Goal: Information Seeking & Learning: Learn about a topic

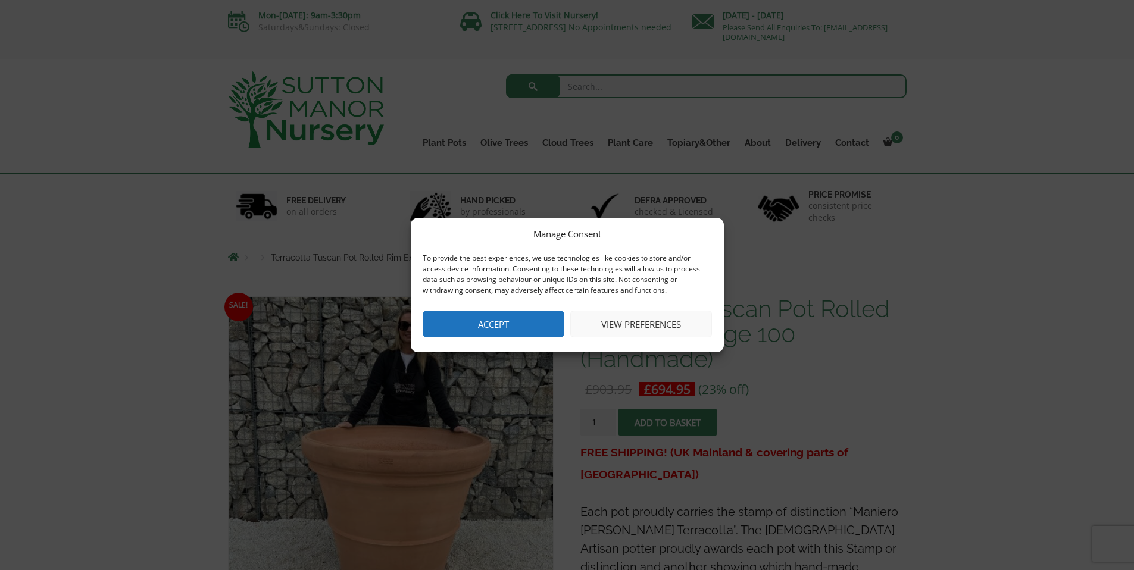
click at [520, 320] on button "Accept" at bounding box center [494, 324] width 142 height 27
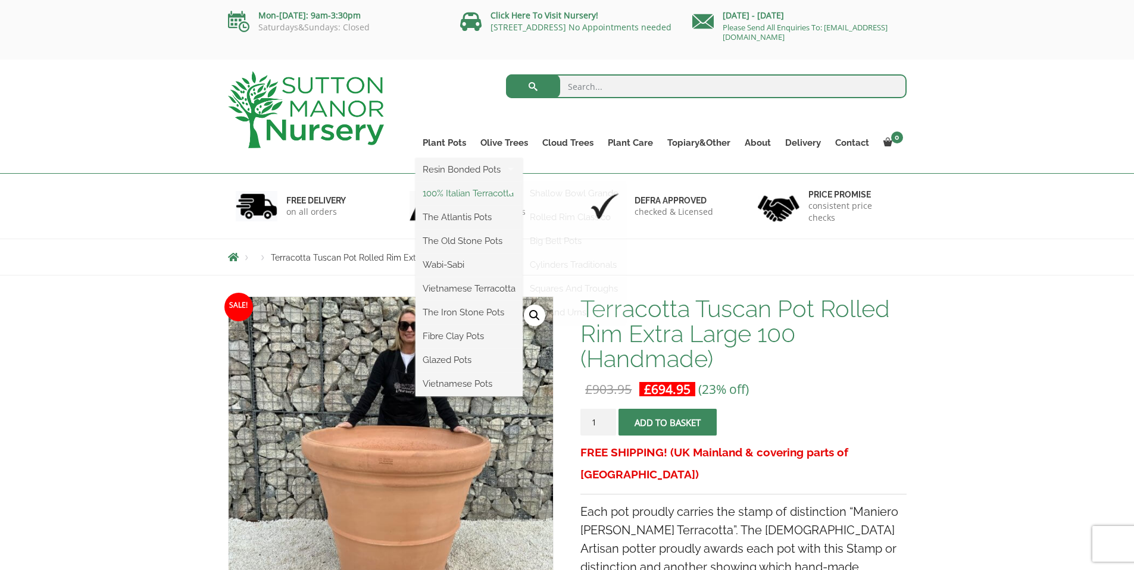
click at [460, 193] on link "100% Italian Terracotta" at bounding box center [468, 194] width 107 height 18
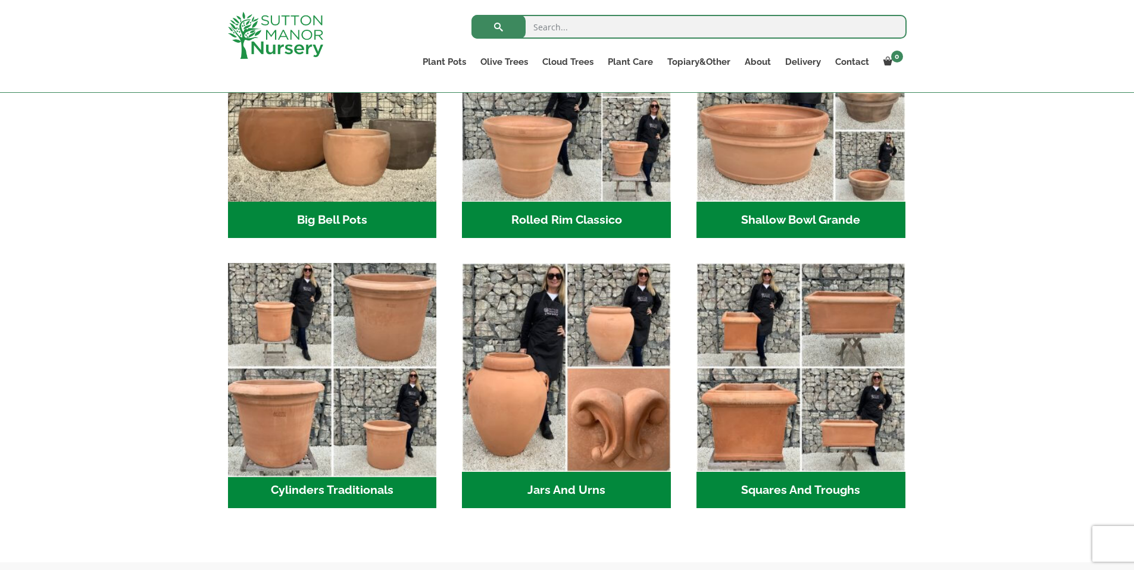
scroll to position [479, 0]
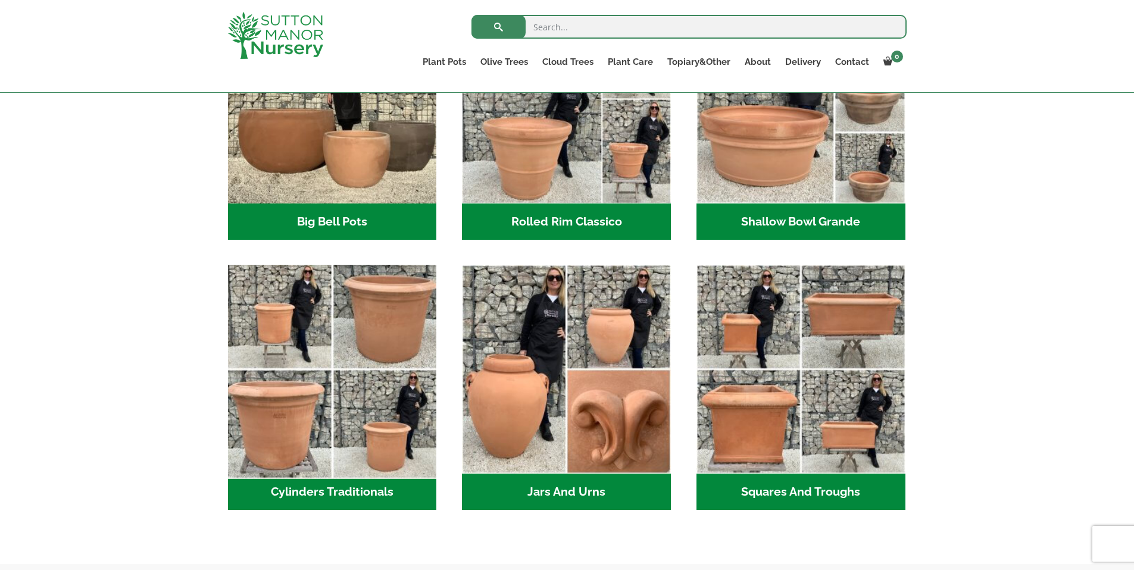
click at [352, 360] on img "Visit product category Cylinders Traditionals" at bounding box center [332, 369] width 219 height 219
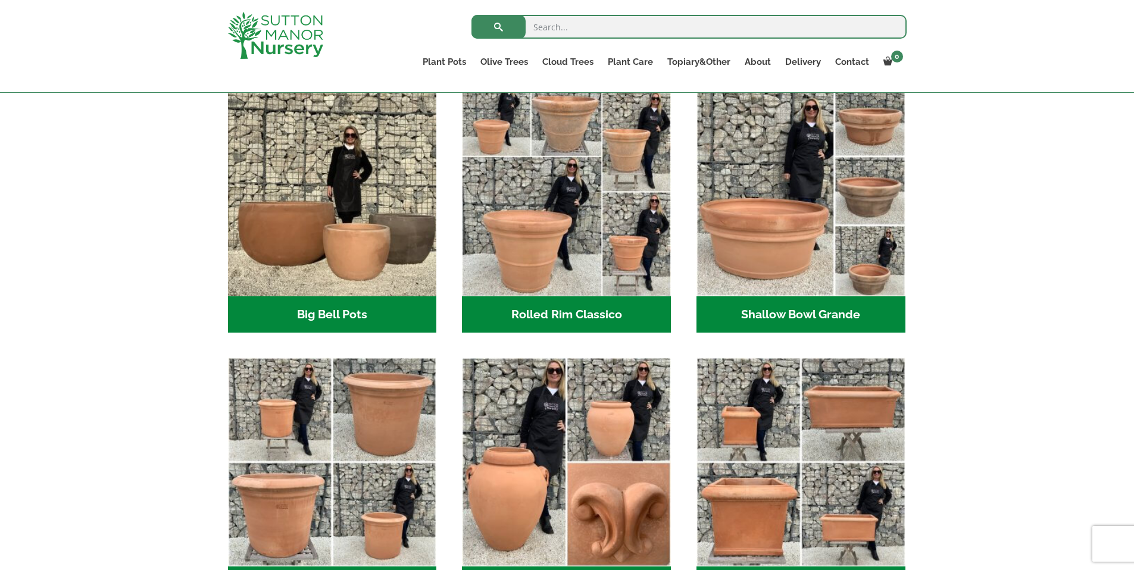
scroll to position [330, 0]
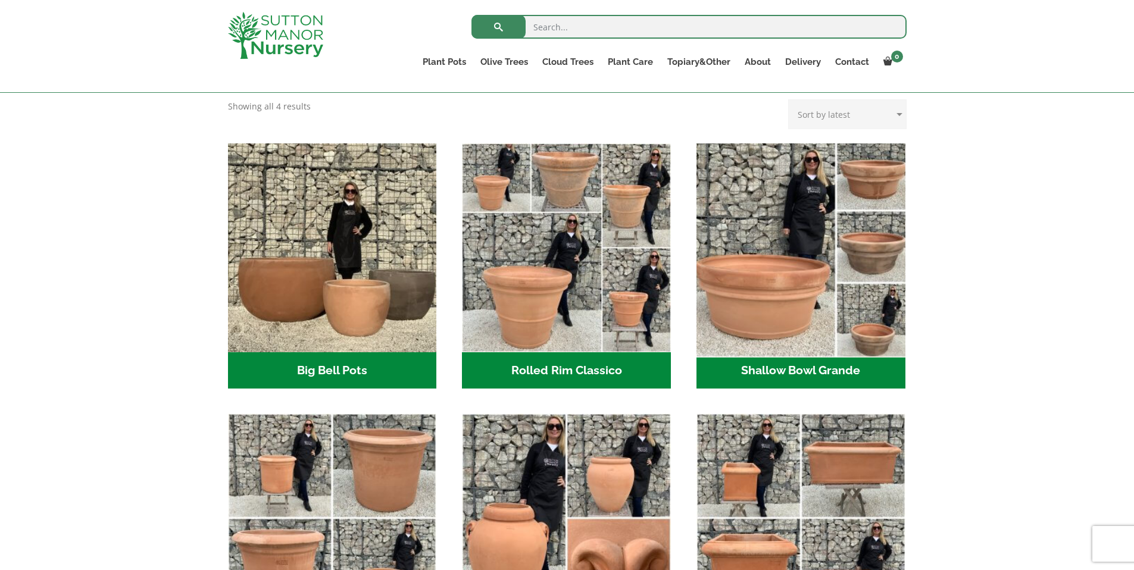
click at [772, 314] on img "Visit product category Shallow Bowl Grande" at bounding box center [800, 247] width 219 height 219
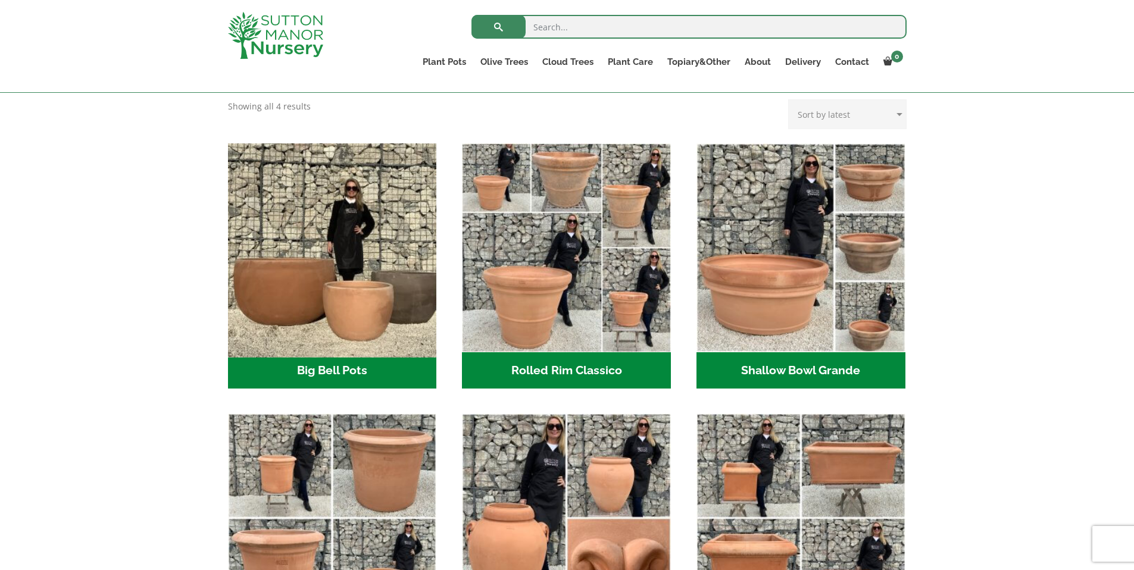
click at [311, 289] on img "Visit product category Big Bell Pots" at bounding box center [332, 247] width 219 height 219
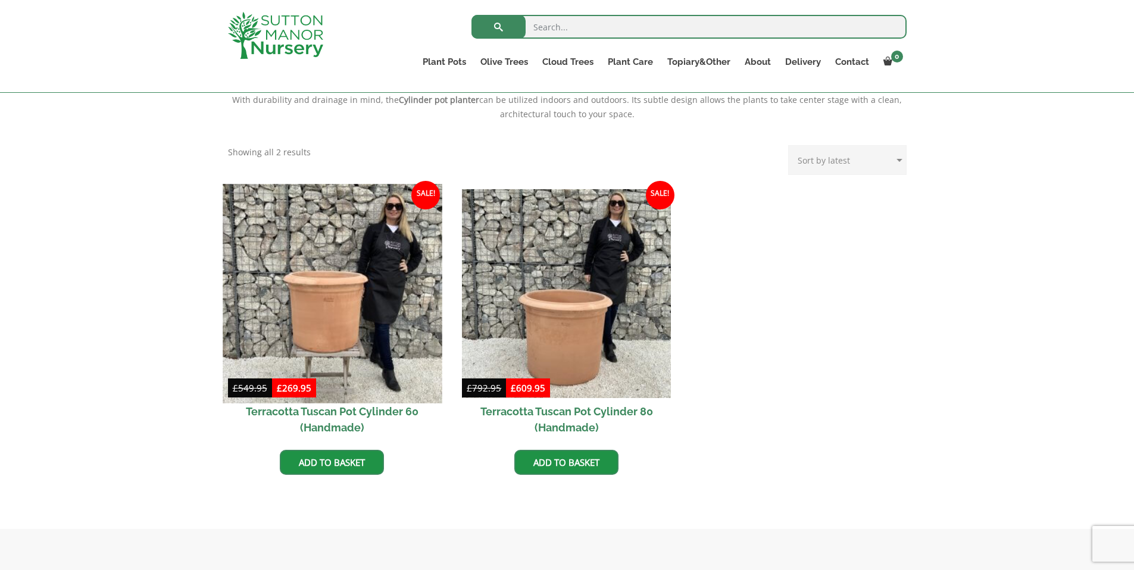
scroll to position [454, 0]
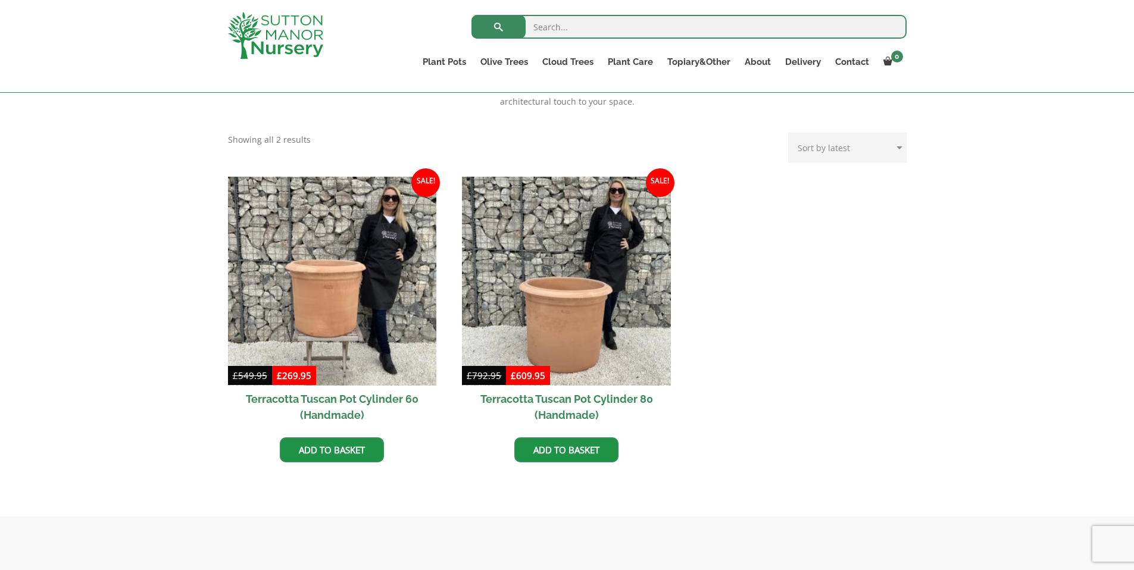
click at [572, 400] on h2 "Terracotta Tuscan Pot Cylinder 80 (Handmade)" at bounding box center [566, 407] width 209 height 43
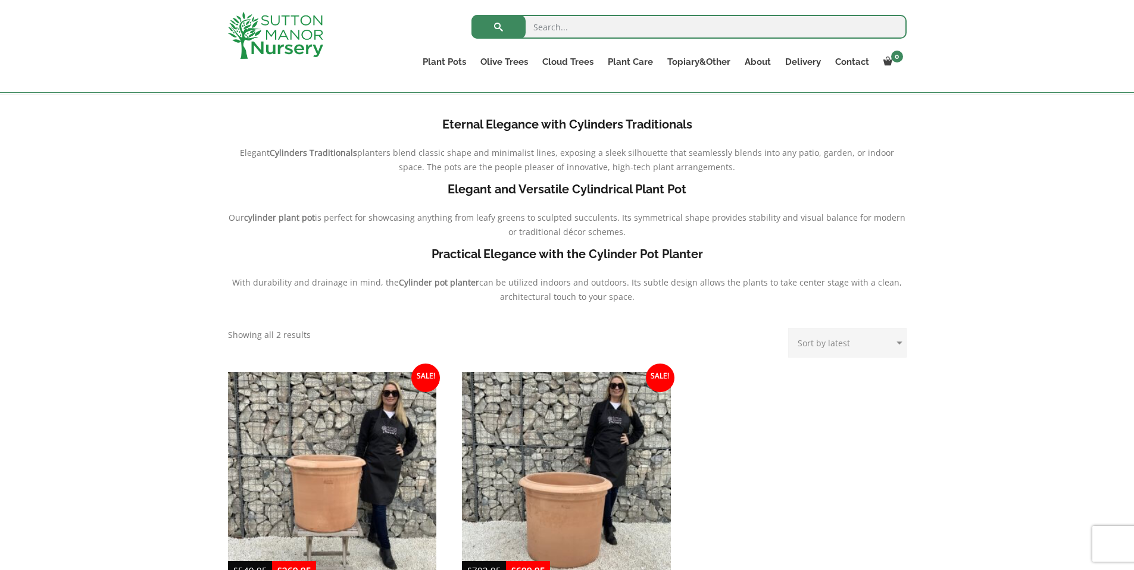
scroll to position [36, 0]
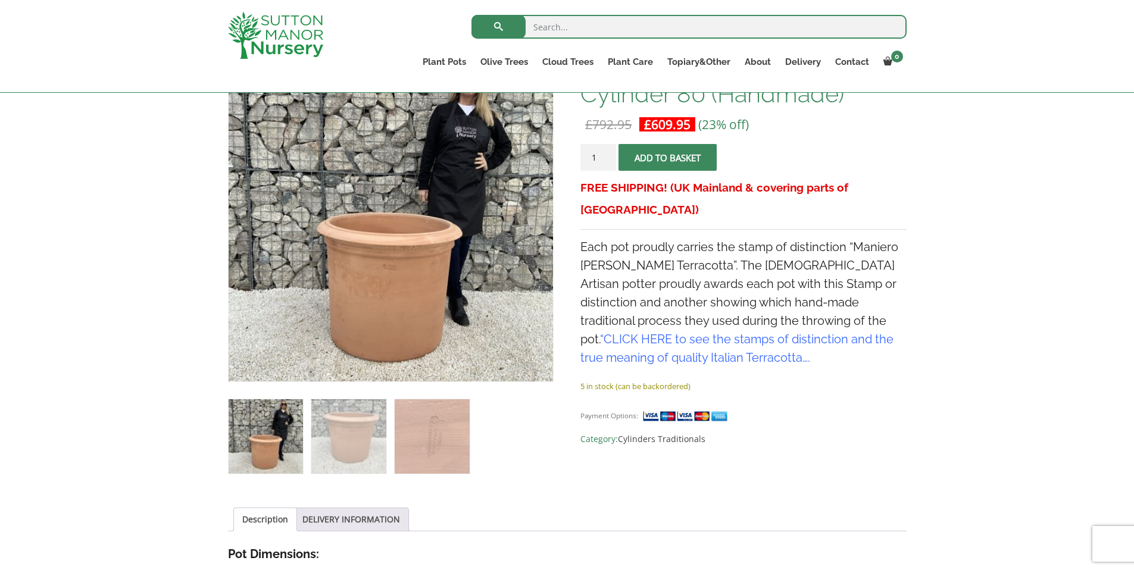
scroll to position [245, 0]
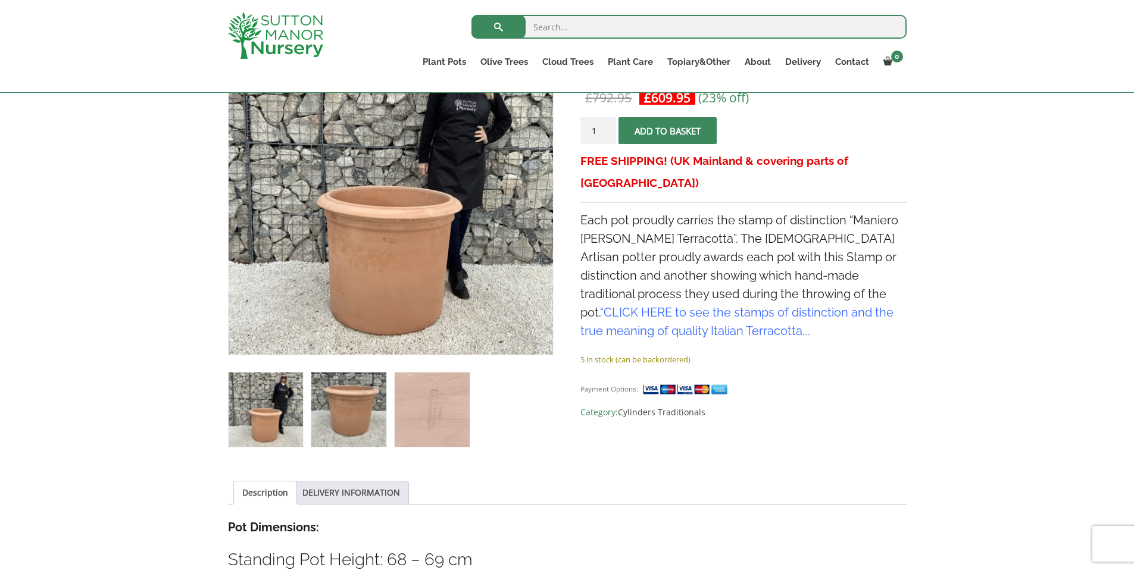
click at [318, 404] on img at bounding box center [348, 410] width 74 height 74
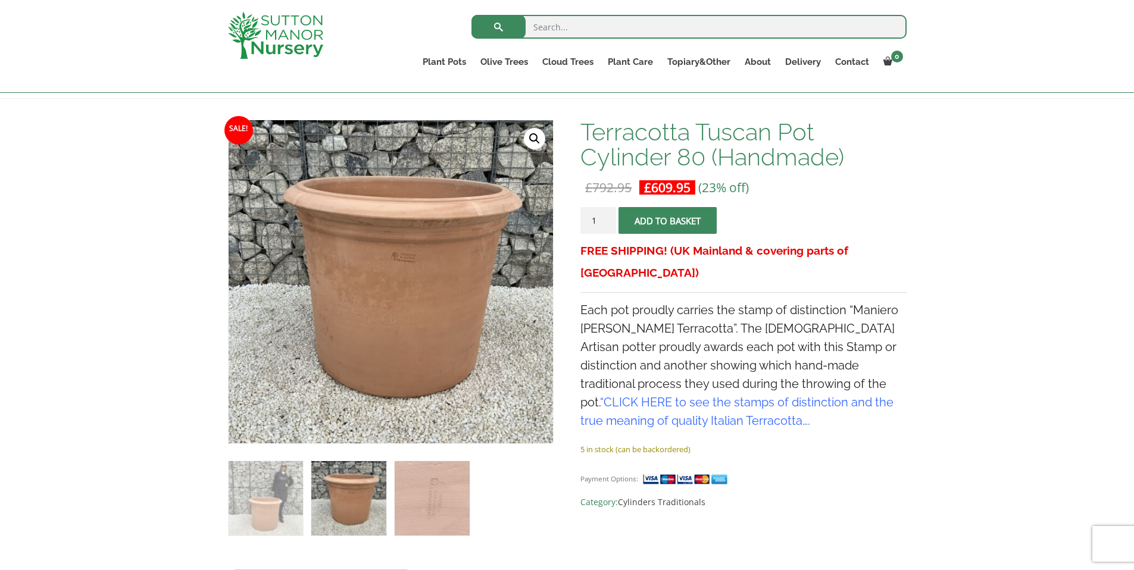
scroll to position [157, 0]
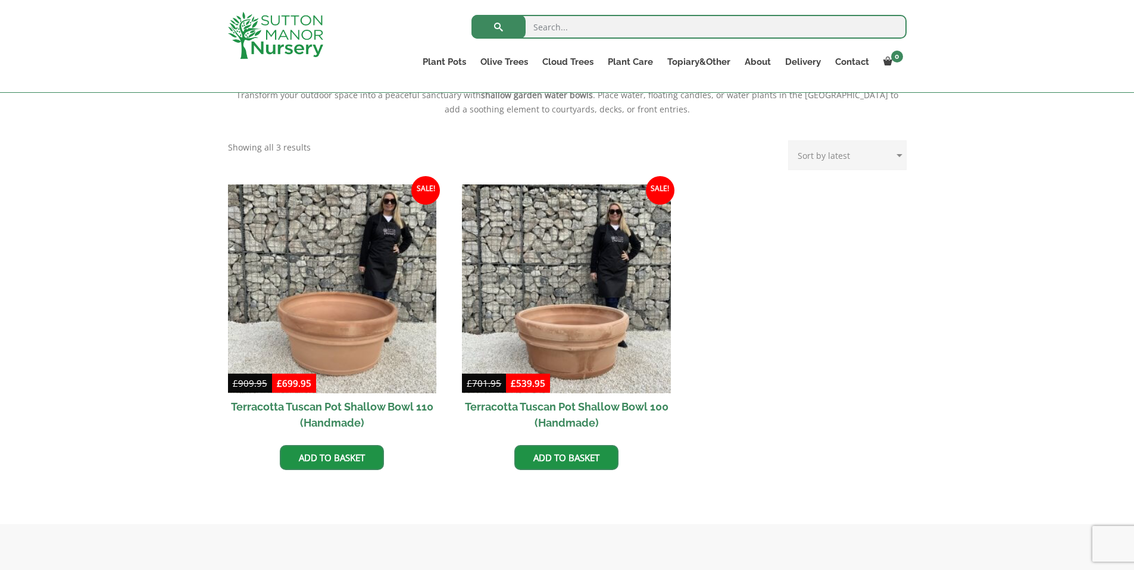
scroll to position [447, 0]
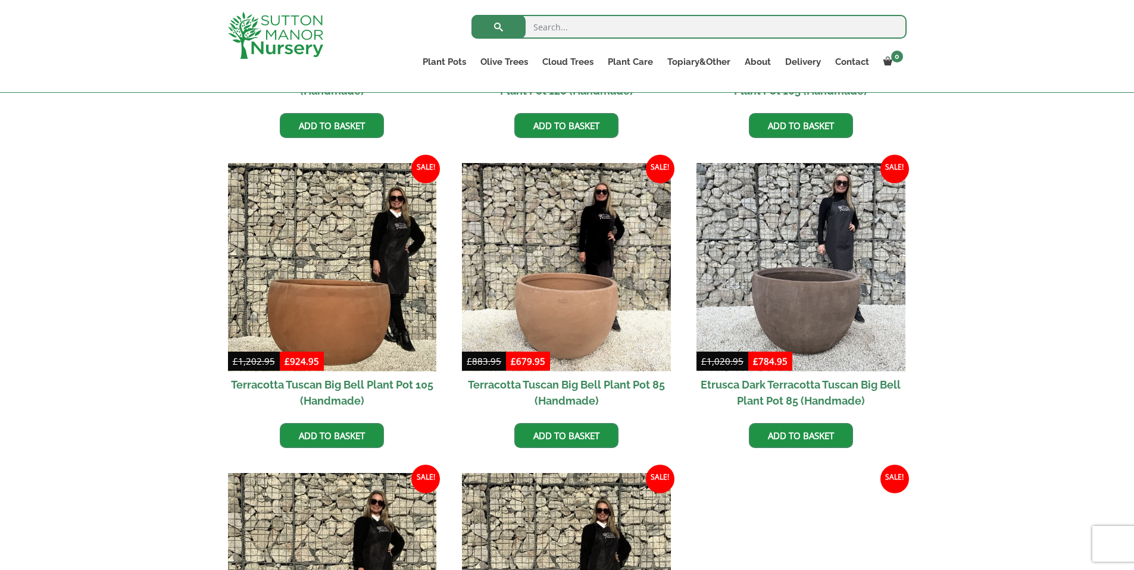
scroll to position [609, 0]
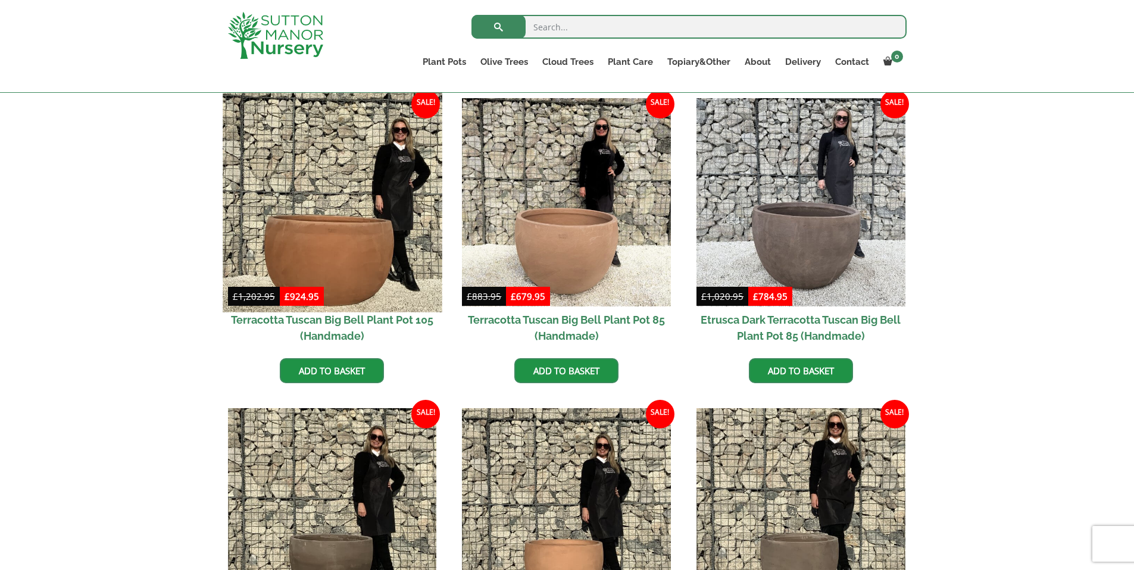
click at [326, 245] on img at bounding box center [332, 202] width 219 height 219
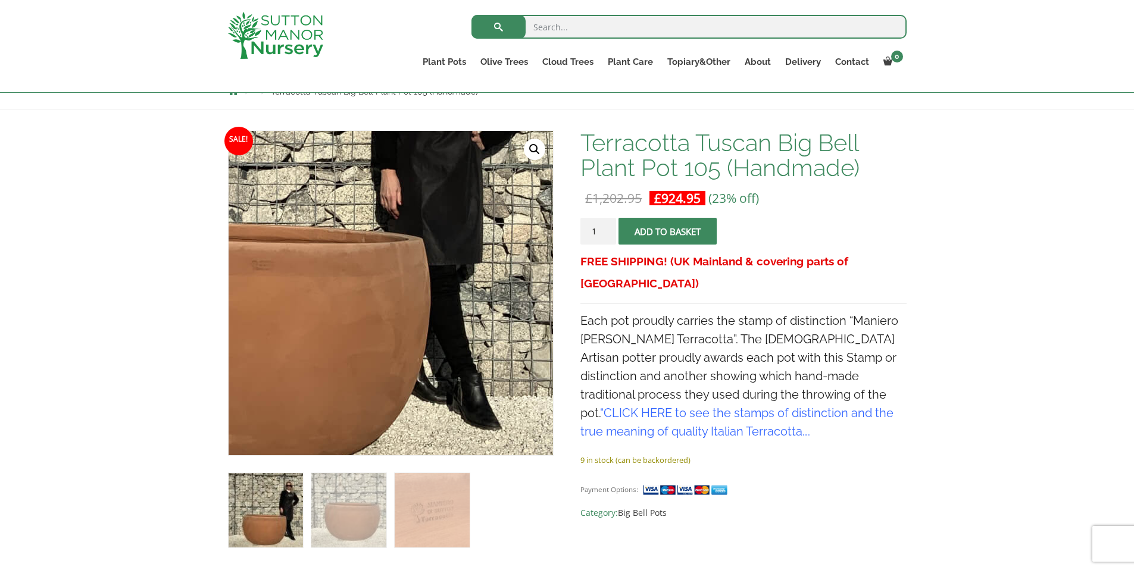
scroll to position [144, 0]
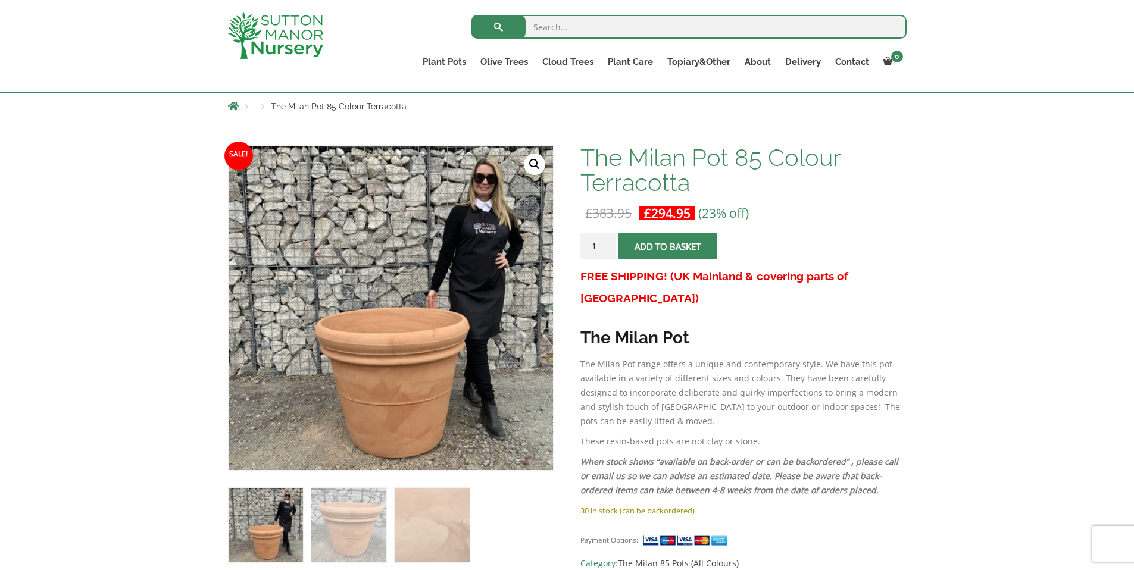
scroll to position [127, 0]
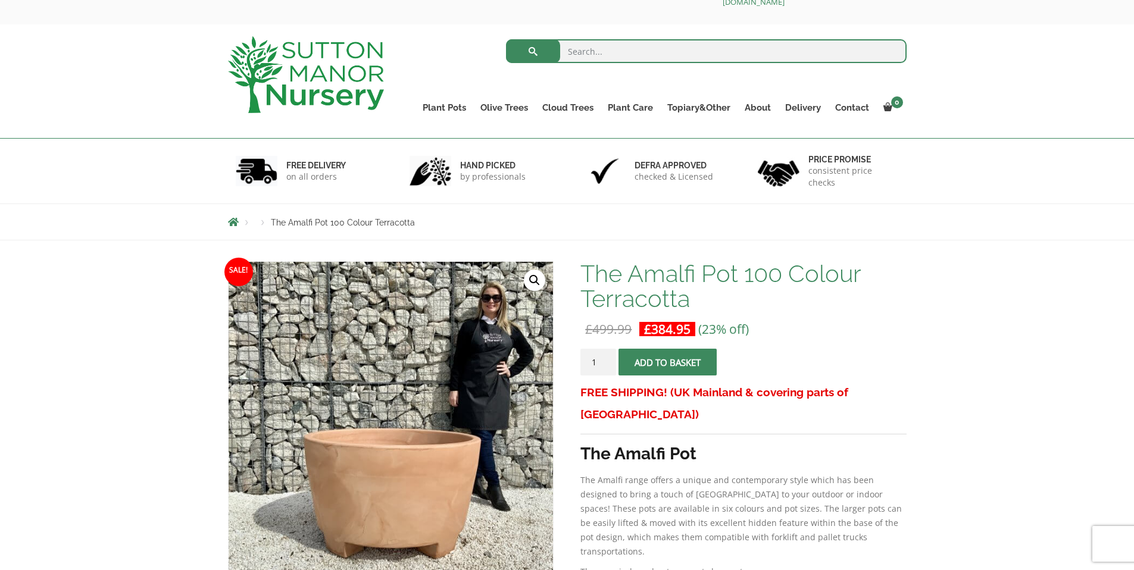
scroll to position [49, 0]
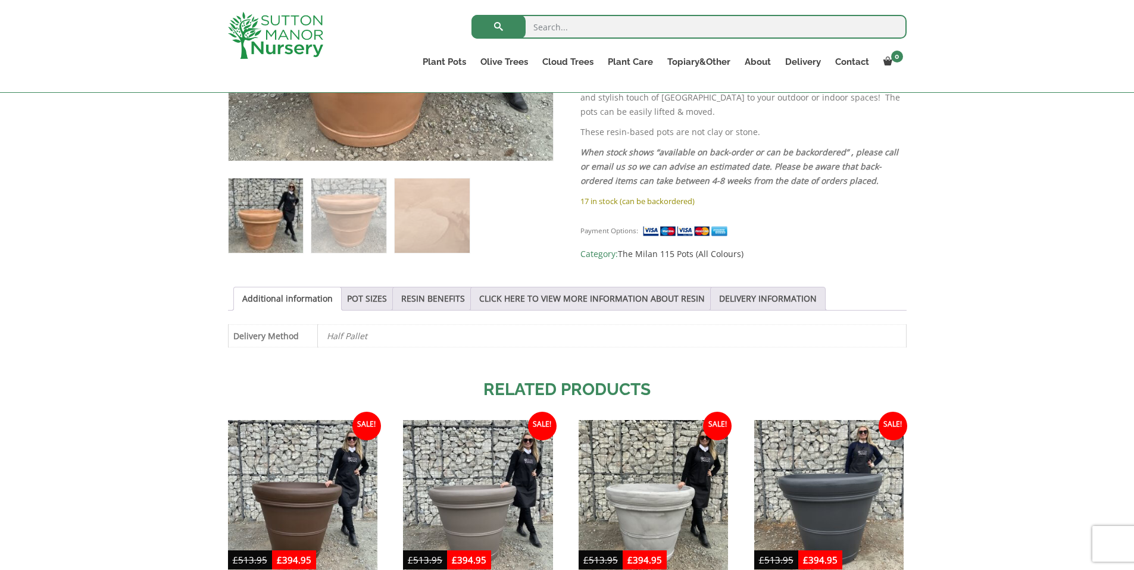
scroll to position [438, 0]
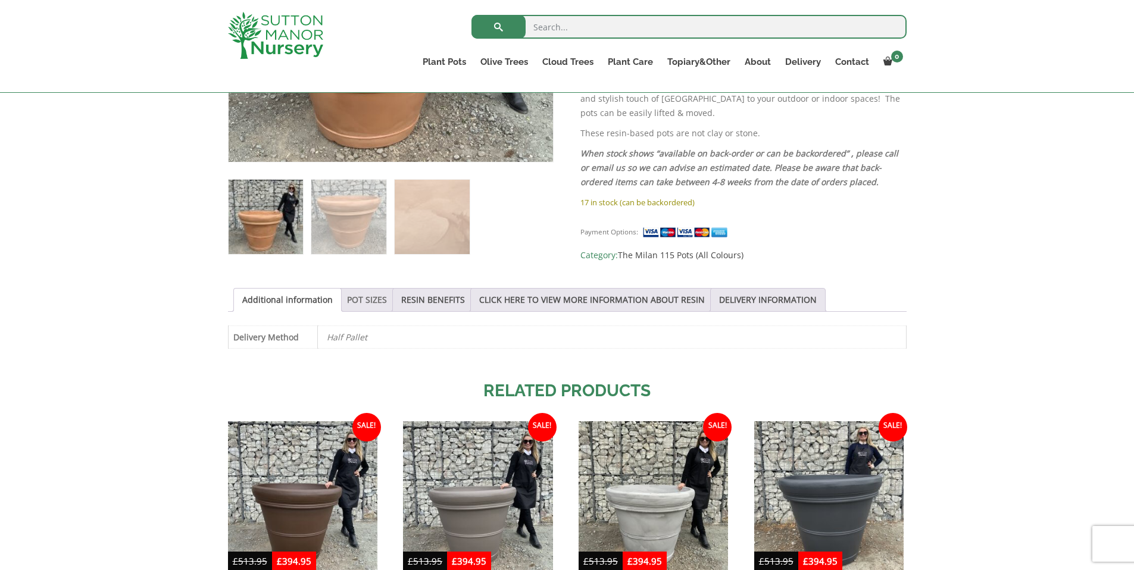
click at [355, 301] on link "POT SIZES" at bounding box center [367, 300] width 40 height 23
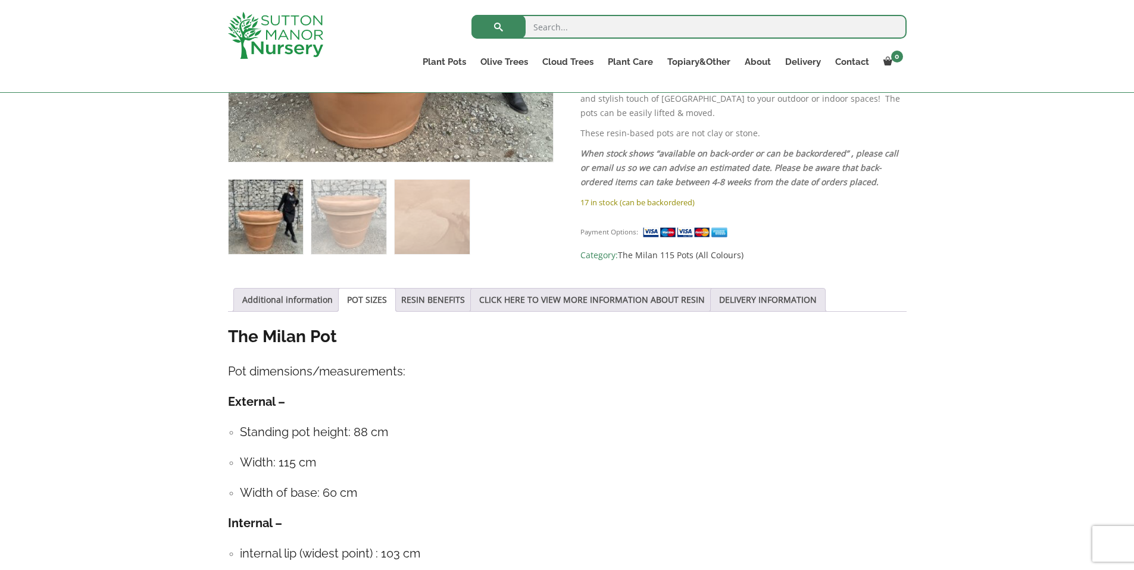
scroll to position [480, 0]
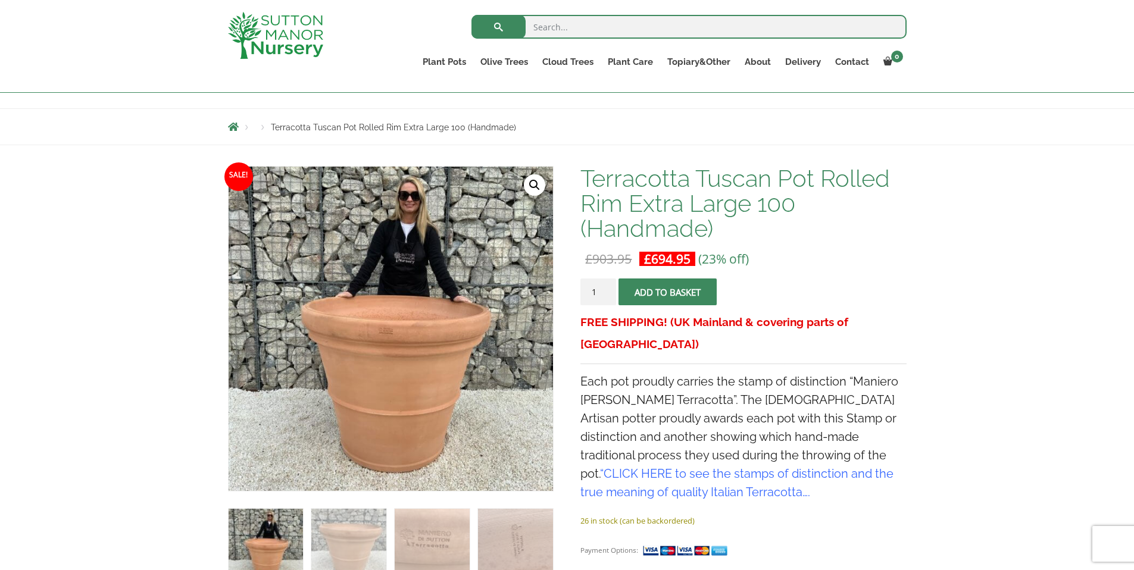
scroll to position [126, 0]
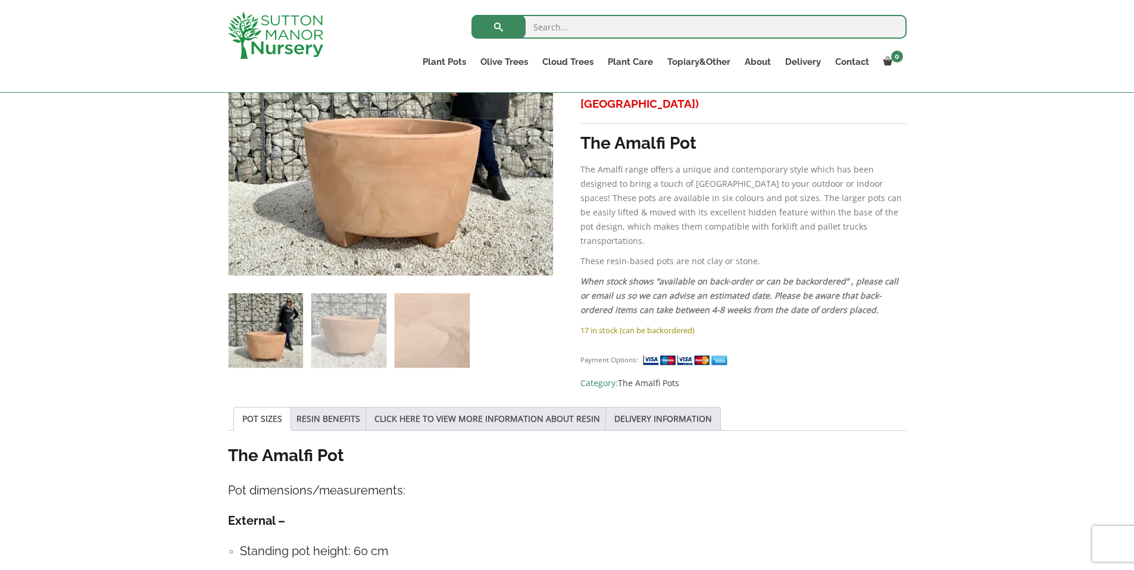
scroll to position [343, 0]
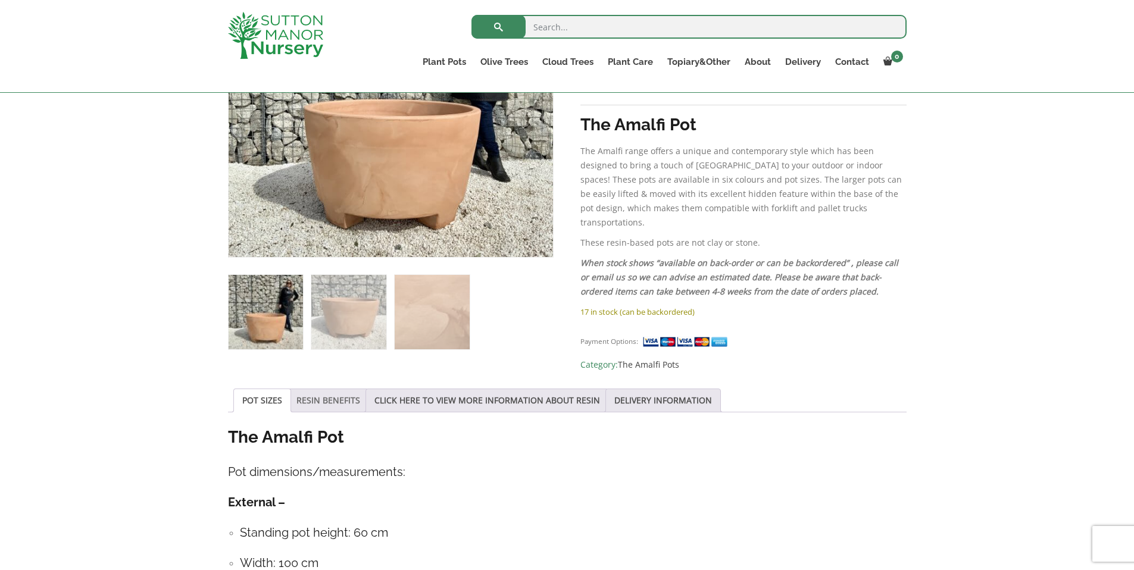
click at [353, 395] on link "RESIN BENEFITS" at bounding box center [328, 400] width 64 height 23
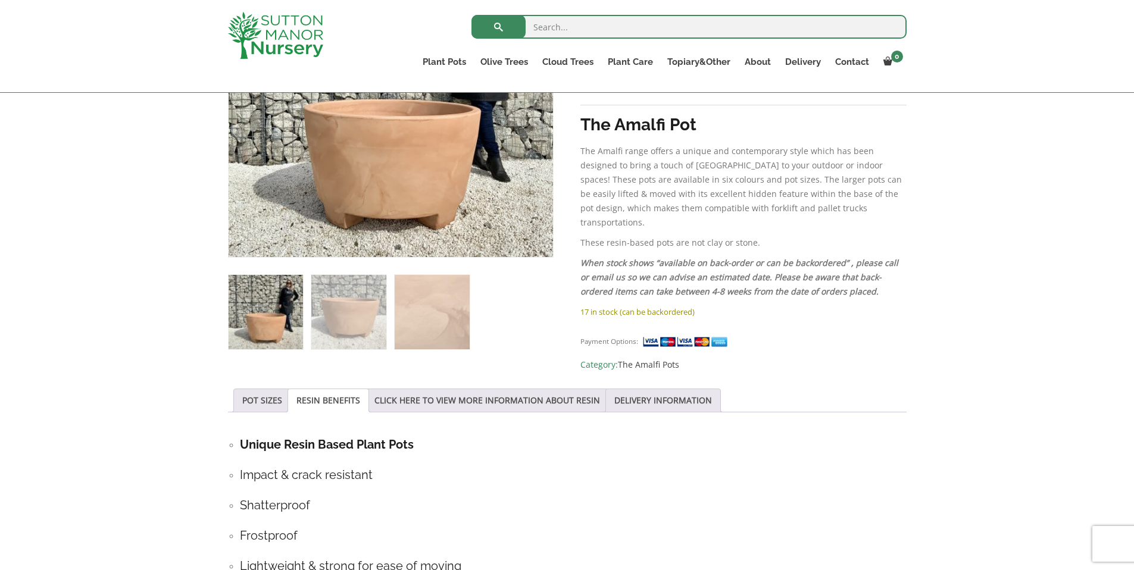
click at [240, 392] on li "POT SIZES" at bounding box center [262, 401] width 58 height 24
click at [268, 389] on link "POT SIZES" at bounding box center [262, 400] width 40 height 23
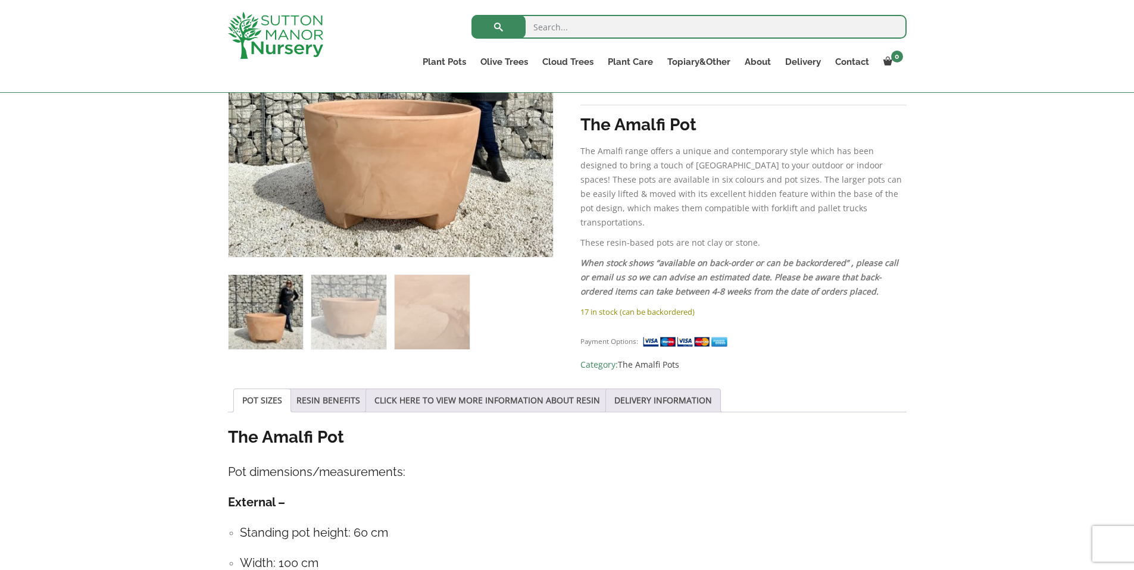
scroll to position [454, 0]
